Goal: Task Accomplishment & Management: Use online tool/utility

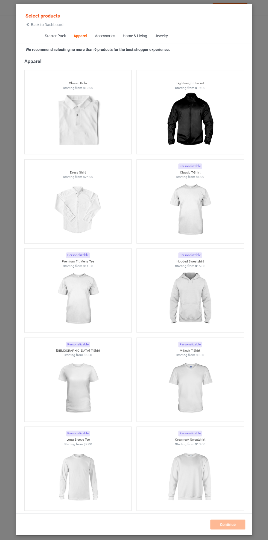
click at [175, 205] on img at bounding box center [190, 209] width 49 height 61
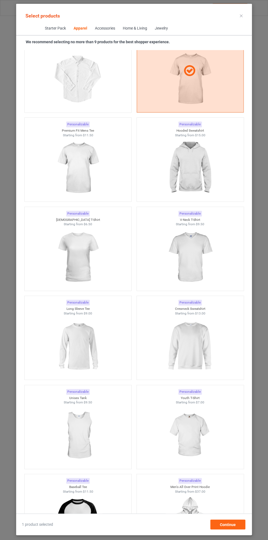
scroll to position [421, 0]
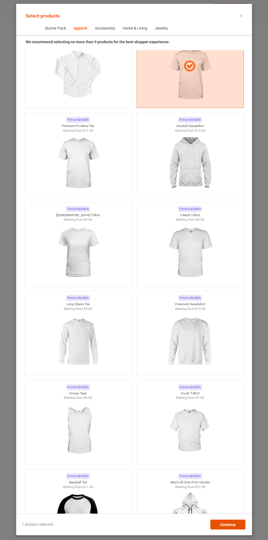
click at [232, 527] on span "Continue" at bounding box center [228, 524] width 16 height 4
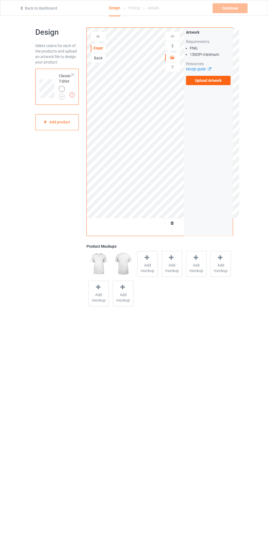
click at [202, 80] on label "Upload Artwork" at bounding box center [208, 80] width 45 height 9
click at [0, 0] on input "Upload Artwork" at bounding box center [0, 0] width 0 height 0
click at [171, 65] on img at bounding box center [172, 67] width 5 height 5
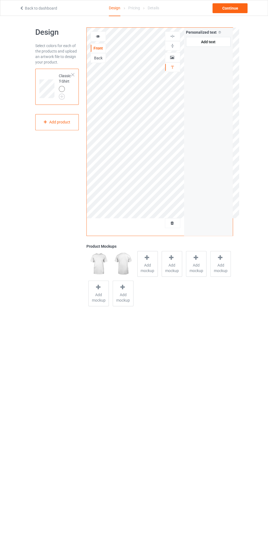
click at [174, 50] on div at bounding box center [172, 46] width 15 height 10
click at [172, 66] on img at bounding box center [172, 67] width 5 height 5
click at [174, 55] on icon at bounding box center [172, 57] width 5 height 4
click at [178, 57] on div at bounding box center [172, 57] width 15 height 5
click at [173, 45] on img at bounding box center [172, 45] width 5 height 5
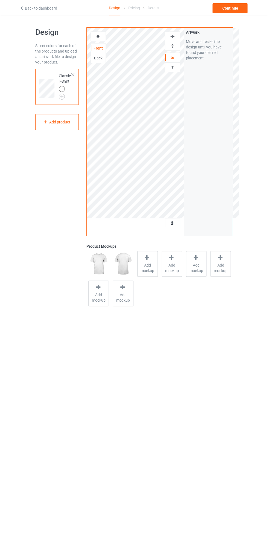
click at [173, 38] on img at bounding box center [172, 36] width 5 height 5
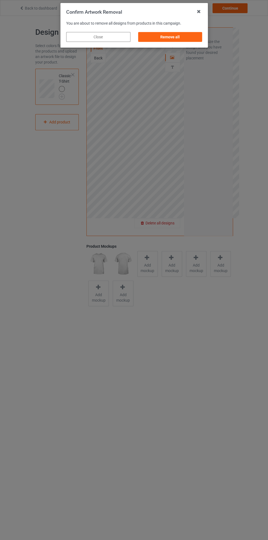
click at [159, 34] on div "Remove all" at bounding box center [170, 37] width 64 height 10
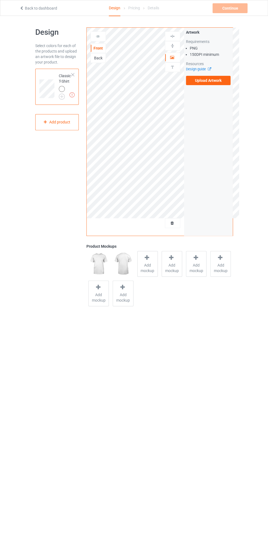
click at [189, 84] on label "Upload Artwork" at bounding box center [208, 80] width 45 height 9
click at [0, 0] on input "Upload Artwork" at bounding box center [0, 0] width 0 height 0
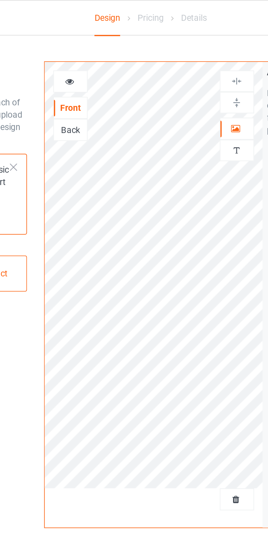
click at [176, 65] on div at bounding box center [172, 67] width 15 height 5
click at [172, 57] on icon at bounding box center [172, 57] width 5 height 4
click at [172, 47] on img at bounding box center [172, 45] width 5 height 5
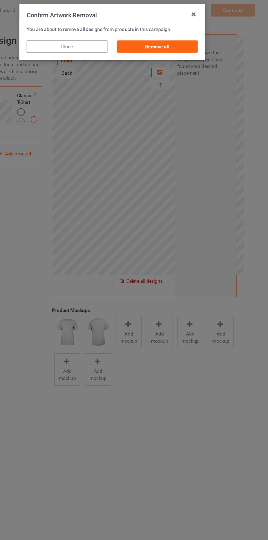
click at [163, 33] on div "Remove all" at bounding box center [170, 37] width 64 height 10
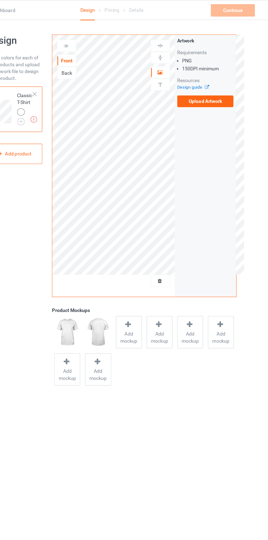
click at [194, 82] on label "Upload Artwork" at bounding box center [208, 80] width 45 height 9
click at [0, 0] on input "Upload Artwork" at bounding box center [0, 0] width 0 height 0
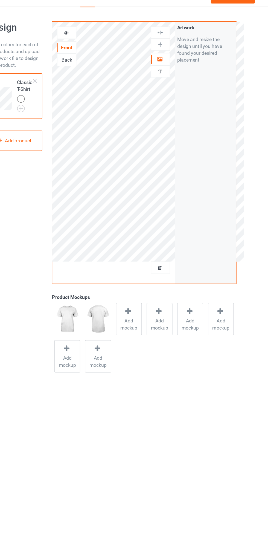
click at [172, 225] on div at bounding box center [172, 222] width 15 height 5
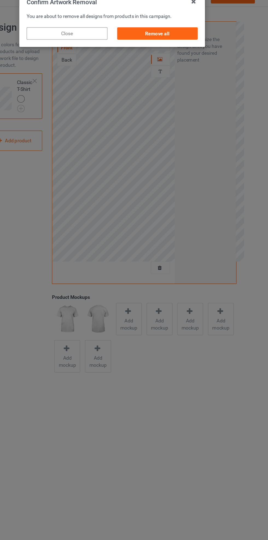
click at [177, 34] on div "Remove all" at bounding box center [170, 37] width 64 height 10
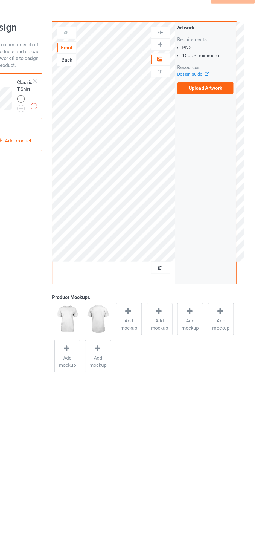
click at [200, 83] on label "Upload Artwork" at bounding box center [208, 80] width 45 height 9
click at [0, 0] on input "Upload Artwork" at bounding box center [0, 0] width 0 height 0
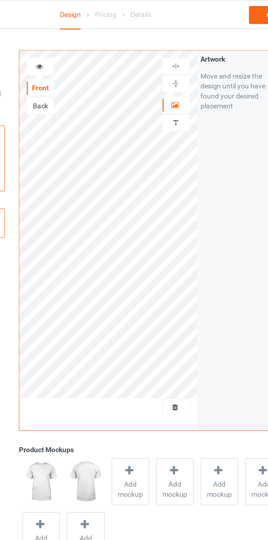
click at [170, 67] on img at bounding box center [172, 67] width 5 height 5
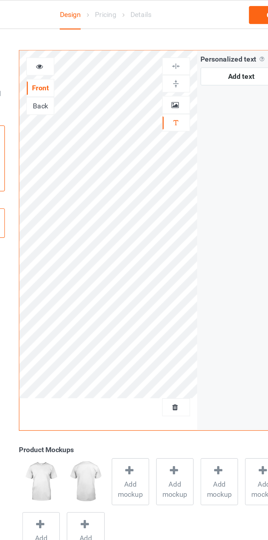
click at [171, 65] on img at bounding box center [172, 67] width 5 height 5
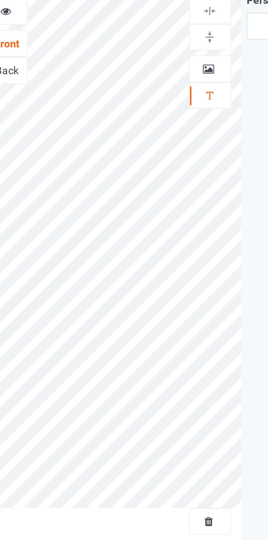
click at [170, 60] on div at bounding box center [172, 57] width 15 height 5
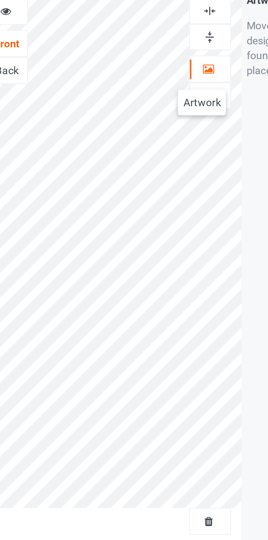
click at [169, 46] on div at bounding box center [172, 45] width 15 height 5
click at [171, 47] on img at bounding box center [172, 45] width 5 height 5
click at [171, 37] on img at bounding box center [172, 36] width 5 height 5
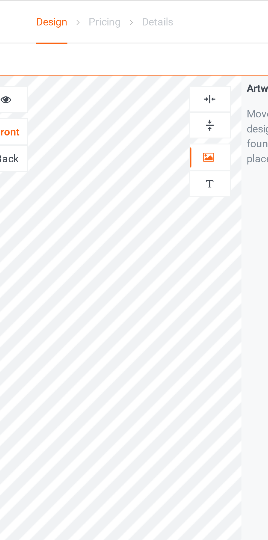
click at [168, 47] on div at bounding box center [172, 45] width 15 height 5
click at [171, 44] on img at bounding box center [172, 45] width 5 height 5
click at [169, 43] on div at bounding box center [172, 45] width 15 height 5
click at [169, 37] on div at bounding box center [172, 36] width 15 height 5
click at [171, 67] on img at bounding box center [172, 67] width 5 height 5
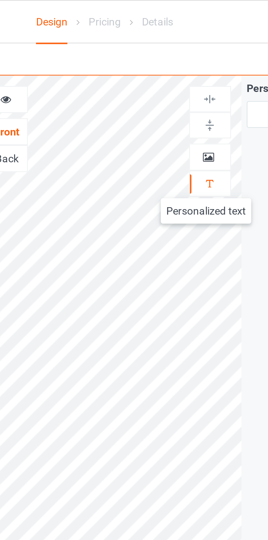
click at [169, 57] on div at bounding box center [172, 57] width 15 height 5
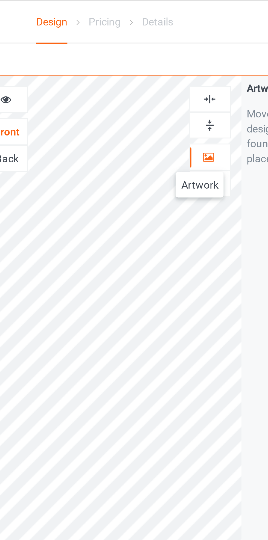
click at [173, 45] on img at bounding box center [172, 45] width 5 height 5
click at [169, 36] on div at bounding box center [172, 36] width 15 height 5
click at [170, 48] on img at bounding box center [172, 45] width 5 height 5
click at [170, 66] on img at bounding box center [172, 67] width 5 height 5
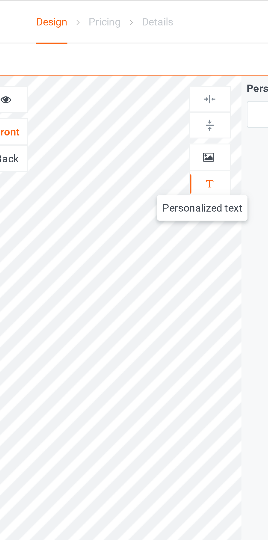
click at [168, 56] on div at bounding box center [172, 57] width 15 height 5
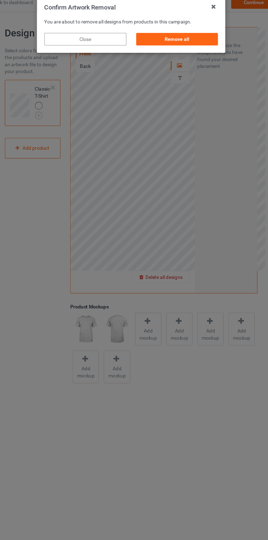
click at [163, 34] on div "Remove all" at bounding box center [170, 37] width 64 height 10
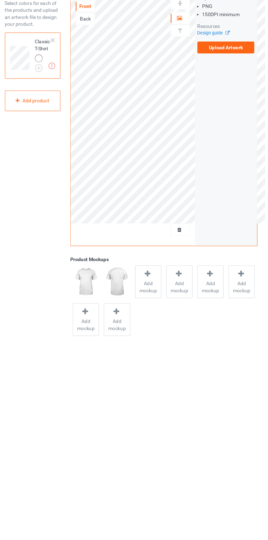
click at [189, 79] on label "Upload Artwork" at bounding box center [208, 80] width 45 height 9
click at [0, 0] on input "Upload Artwork" at bounding box center [0, 0] width 0 height 0
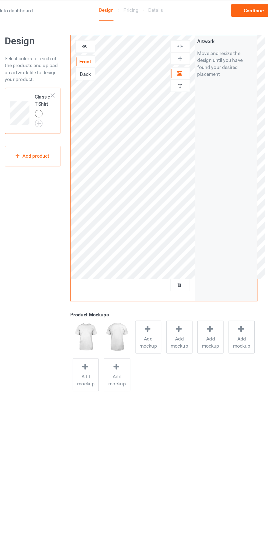
click at [172, 223] on icon at bounding box center [172, 222] width 5 height 4
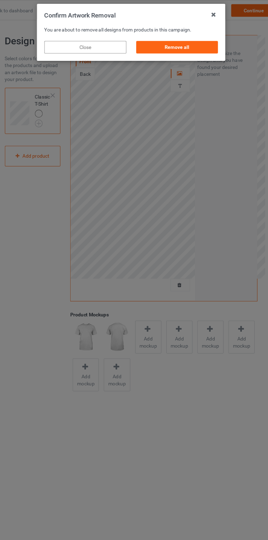
click at [153, 40] on div "Remove all" at bounding box center [170, 37] width 64 height 10
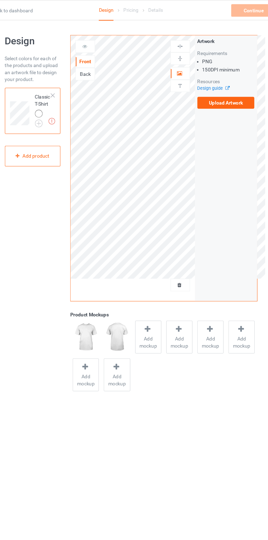
click at [199, 82] on label "Upload Artwork" at bounding box center [208, 80] width 45 height 9
click at [0, 0] on input "Upload Artwork" at bounding box center [0, 0] width 0 height 0
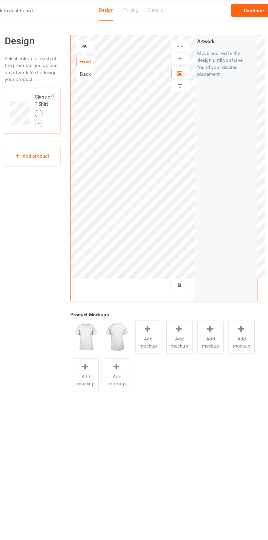
click at [172, 222] on icon at bounding box center [172, 222] width 5 height 4
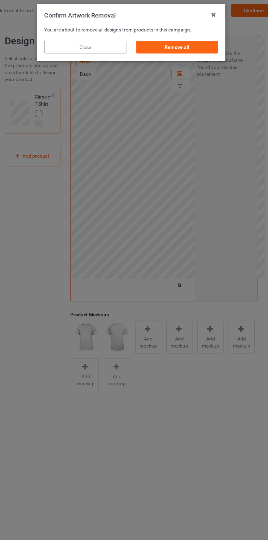
click at [153, 25] on div "You are about to remove all designs from products in this campaign." at bounding box center [134, 23] width 136 height 5
click at [150, 37] on div "Remove all" at bounding box center [170, 37] width 64 height 10
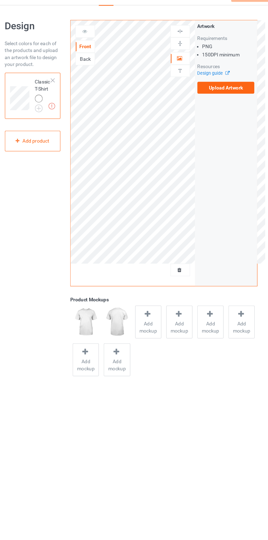
click at [201, 80] on label "Upload Artwork" at bounding box center [208, 80] width 45 height 9
click at [0, 0] on input "Upload Artwork" at bounding box center [0, 0] width 0 height 0
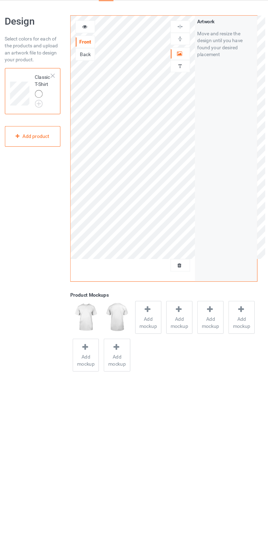
click at [166, 224] on div at bounding box center [172, 222] width 15 height 5
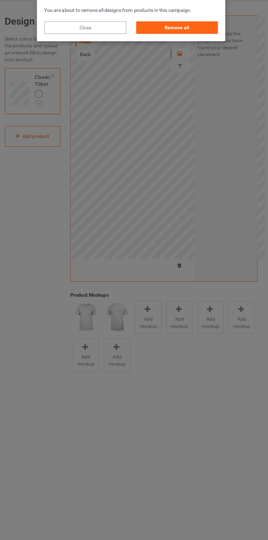
click at [166, 36] on div "Remove all" at bounding box center [170, 37] width 64 height 10
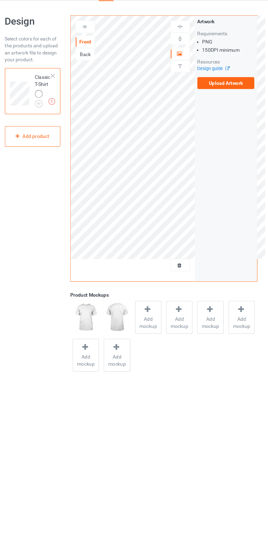
click at [219, 77] on label "Upload Artwork" at bounding box center [208, 80] width 45 height 9
click at [0, 0] on input "Upload Artwork" at bounding box center [0, 0] width 0 height 0
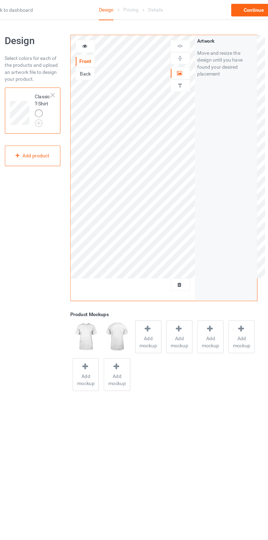
click at [172, 65] on img at bounding box center [172, 67] width 5 height 5
click at [172, 55] on icon at bounding box center [172, 57] width 5 height 4
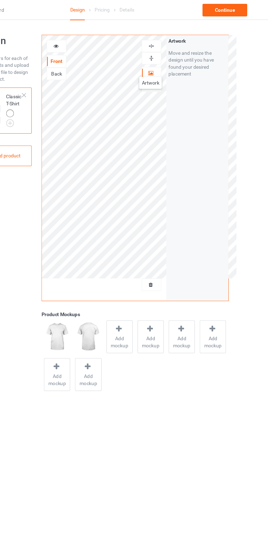
click at [97, 37] on icon at bounding box center [98, 36] width 5 height 4
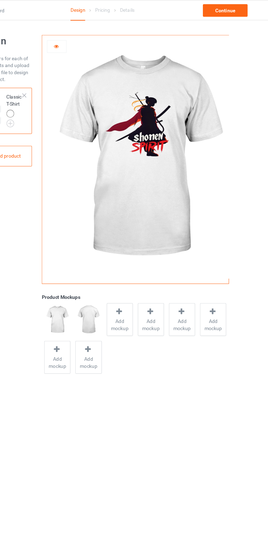
click at [93, 38] on div at bounding box center [98, 36] width 15 height 5
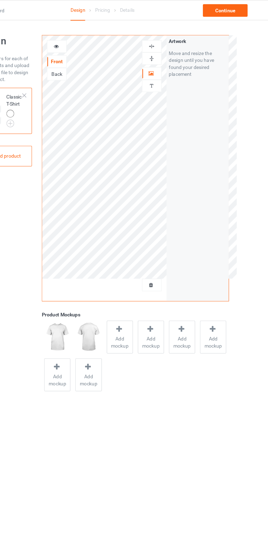
click at [99, 39] on div at bounding box center [98, 36] width 15 height 5
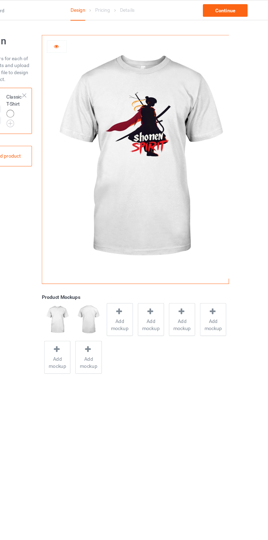
click at [97, 48] on img at bounding box center [163, 123] width 153 height 191
click at [96, 48] on img at bounding box center [163, 123] width 153 height 191
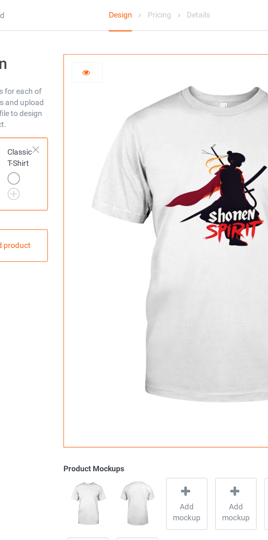
click at [96, 48] on img at bounding box center [163, 123] width 153 height 191
click at [99, 50] on img at bounding box center [163, 123] width 153 height 191
click at [96, 48] on img at bounding box center [163, 123] width 153 height 191
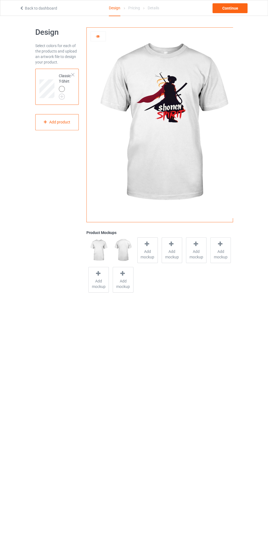
click at [104, 49] on img at bounding box center [163, 123] width 153 height 191
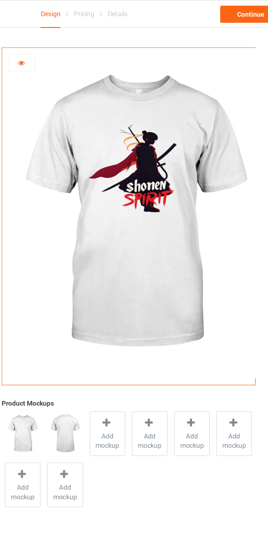
click at [93, 46] on img at bounding box center [163, 123] width 153 height 191
click at [94, 50] on img at bounding box center [163, 123] width 153 height 191
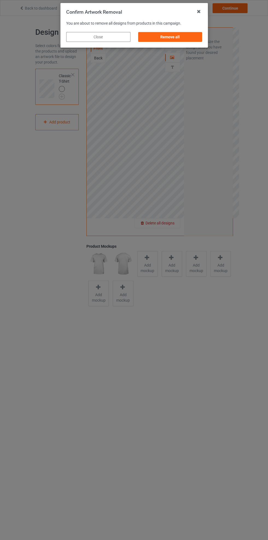
click at [156, 40] on div "Remove all" at bounding box center [170, 37] width 64 height 10
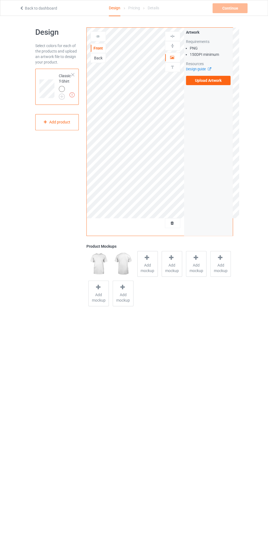
click at [202, 82] on label "Upload Artwork" at bounding box center [208, 80] width 45 height 9
click at [0, 0] on input "Upload Artwork" at bounding box center [0, 0] width 0 height 0
click at [171, 68] on img at bounding box center [172, 67] width 5 height 5
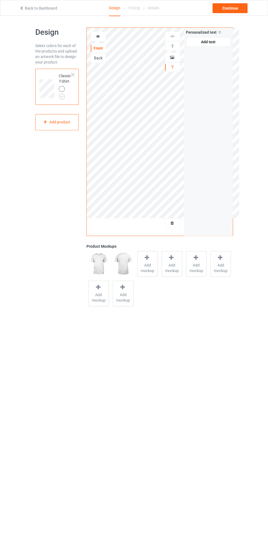
click at [169, 56] on div at bounding box center [172, 57] width 15 height 5
click at [97, 37] on icon at bounding box center [98, 36] width 5 height 4
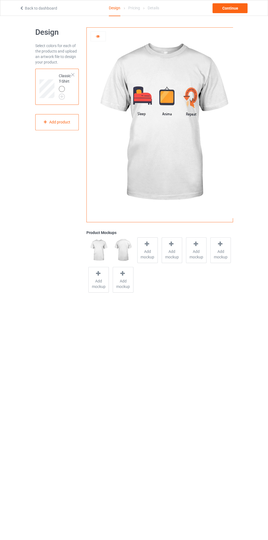
click at [97, 50] on img at bounding box center [163, 123] width 153 height 191
click at [98, 47] on img at bounding box center [163, 123] width 153 height 191
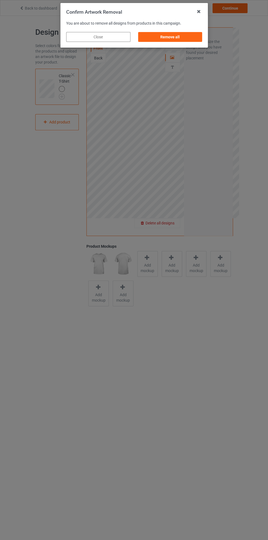
click at [186, 34] on div "Remove all" at bounding box center [170, 37] width 64 height 10
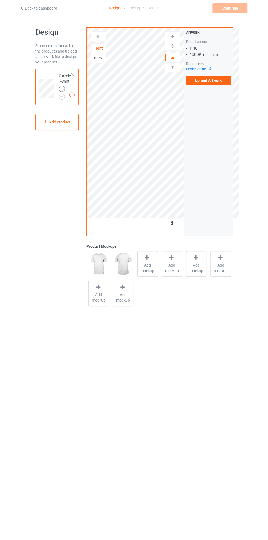
click at [215, 80] on label "Upload Artwork" at bounding box center [208, 80] width 45 height 9
click at [0, 0] on input "Upload Artwork" at bounding box center [0, 0] width 0 height 0
click at [94, 41] on div at bounding box center [98, 36] width 15 height 10
click at [96, 36] on icon at bounding box center [98, 36] width 5 height 4
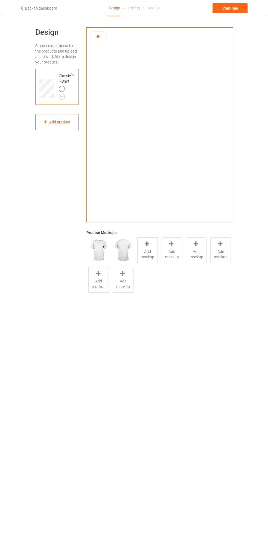
click at [96, 38] on div at bounding box center [98, 36] width 15 height 5
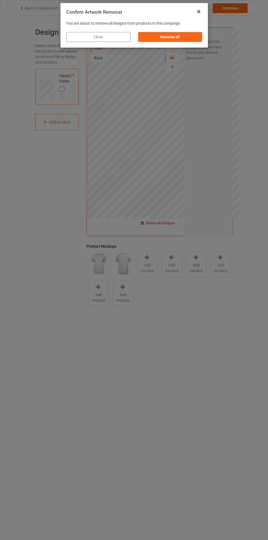
click at [154, 35] on div "Remove all" at bounding box center [170, 37] width 64 height 10
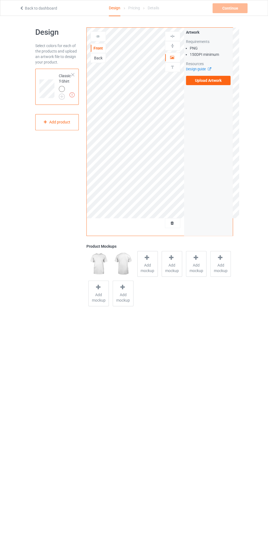
click at [198, 81] on label "Upload Artwork" at bounding box center [208, 80] width 45 height 9
click at [0, 0] on input "Upload Artwork" at bounding box center [0, 0] width 0 height 0
click at [170, 225] on div at bounding box center [172, 222] width 15 height 5
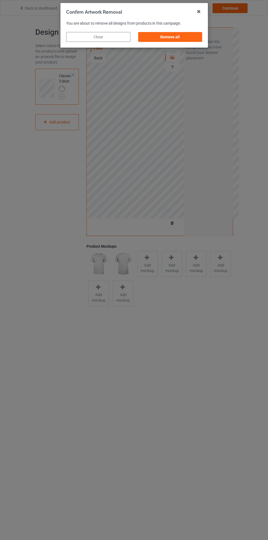
click at [163, 40] on div "Remove all" at bounding box center [170, 37] width 64 height 10
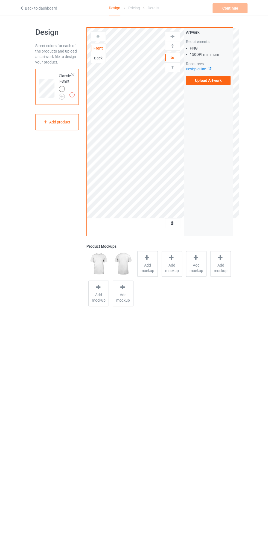
click at [192, 78] on label "Upload Artwork" at bounding box center [208, 80] width 45 height 9
click at [0, 0] on input "Upload Artwork" at bounding box center [0, 0] width 0 height 0
click at [172, 222] on icon at bounding box center [172, 222] width 5 height 4
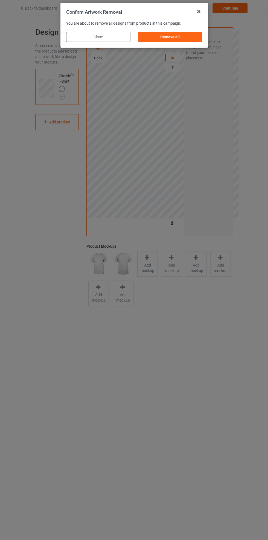
click at [161, 40] on div "Remove all" at bounding box center [170, 37] width 64 height 10
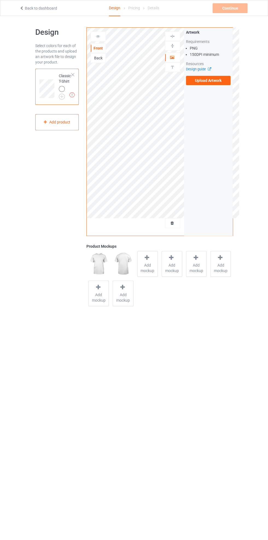
click at [194, 76] on label "Upload Artwork" at bounding box center [208, 80] width 45 height 9
click at [0, 0] on input "Upload Artwork" at bounding box center [0, 0] width 0 height 0
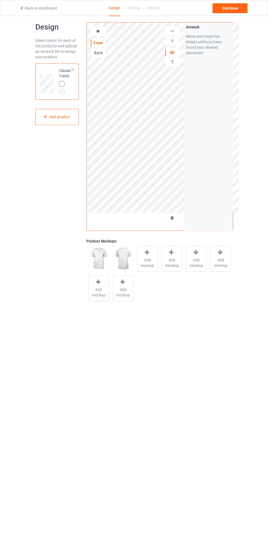
click at [176, 218] on div at bounding box center [172, 217] width 15 height 5
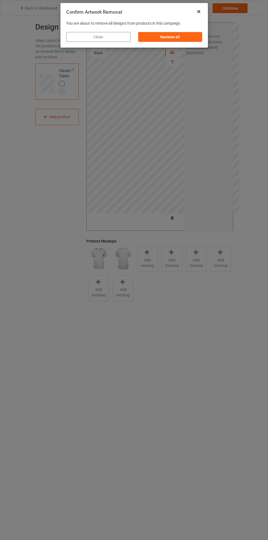
scroll to position [0, 0]
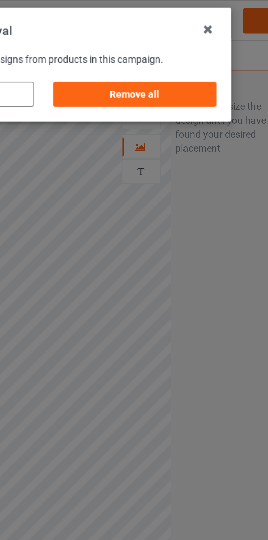
click at [167, 40] on div "Remove all" at bounding box center [170, 37] width 64 height 10
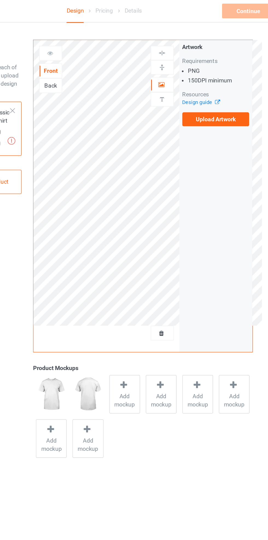
click at [198, 81] on label "Upload Artwork" at bounding box center [208, 80] width 45 height 9
click at [0, 0] on input "Upload Artwork" at bounding box center [0, 0] width 0 height 0
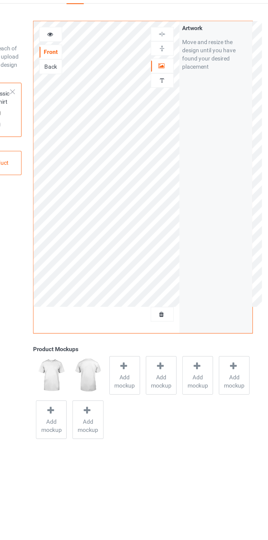
click at [171, 221] on icon at bounding box center [172, 222] width 5 height 4
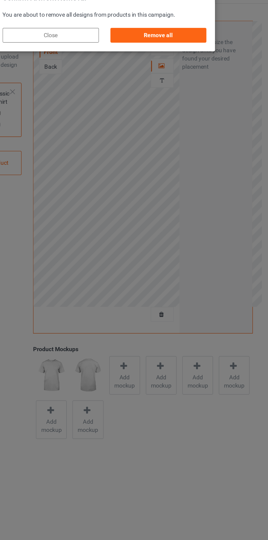
click at [154, 41] on div "Remove all" at bounding box center [170, 37] width 64 height 10
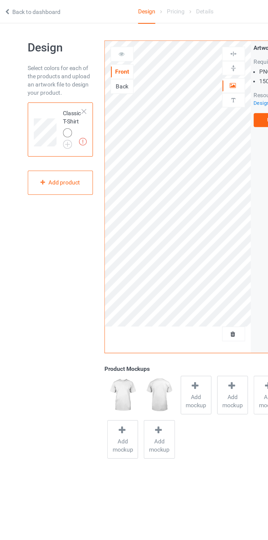
click at [185, 82] on div "Artwork Requirements PNG 150 DPI minimum Resources Design guide Upload Artwork" at bounding box center [208, 57] width 49 height 59
click at [186, 82] on label "Upload Artwork" at bounding box center [208, 80] width 45 height 9
click at [0, 0] on input "Upload Artwork" at bounding box center [0, 0] width 0 height 0
